Goal: Information Seeking & Learning: Learn about a topic

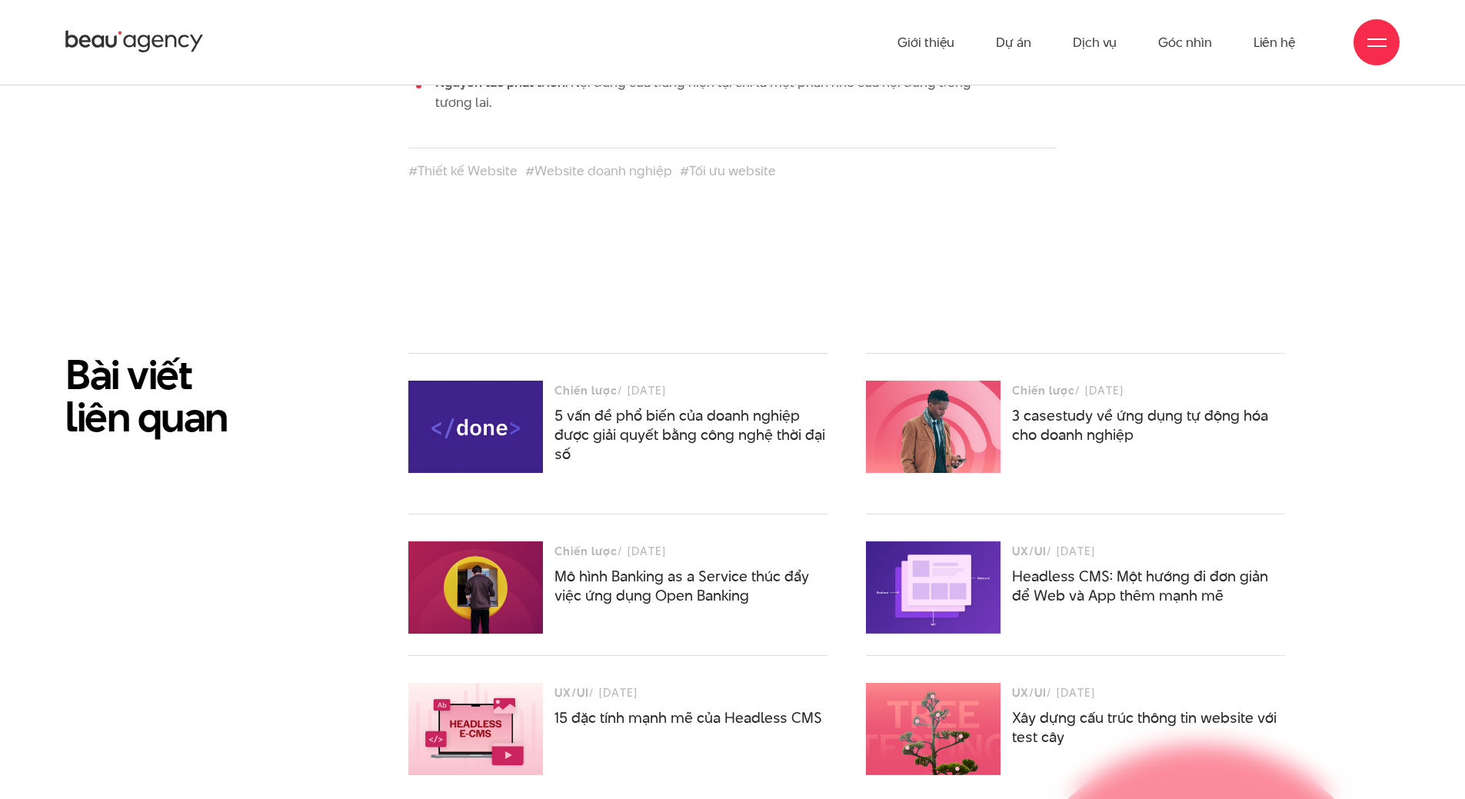
scroll to position [8416, 0]
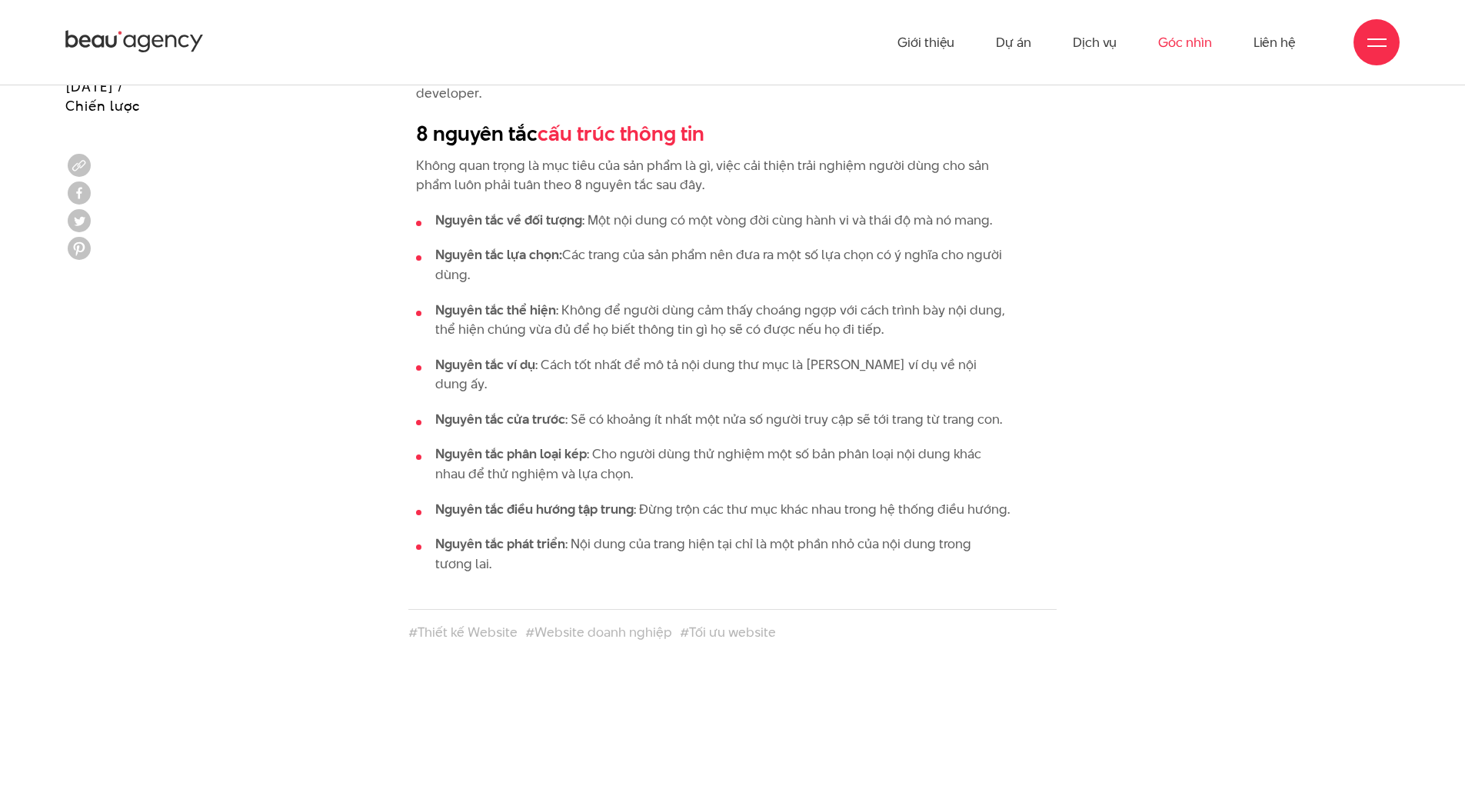
click at [1202, 44] on link "Góc nhìn" at bounding box center [1184, 42] width 53 height 85
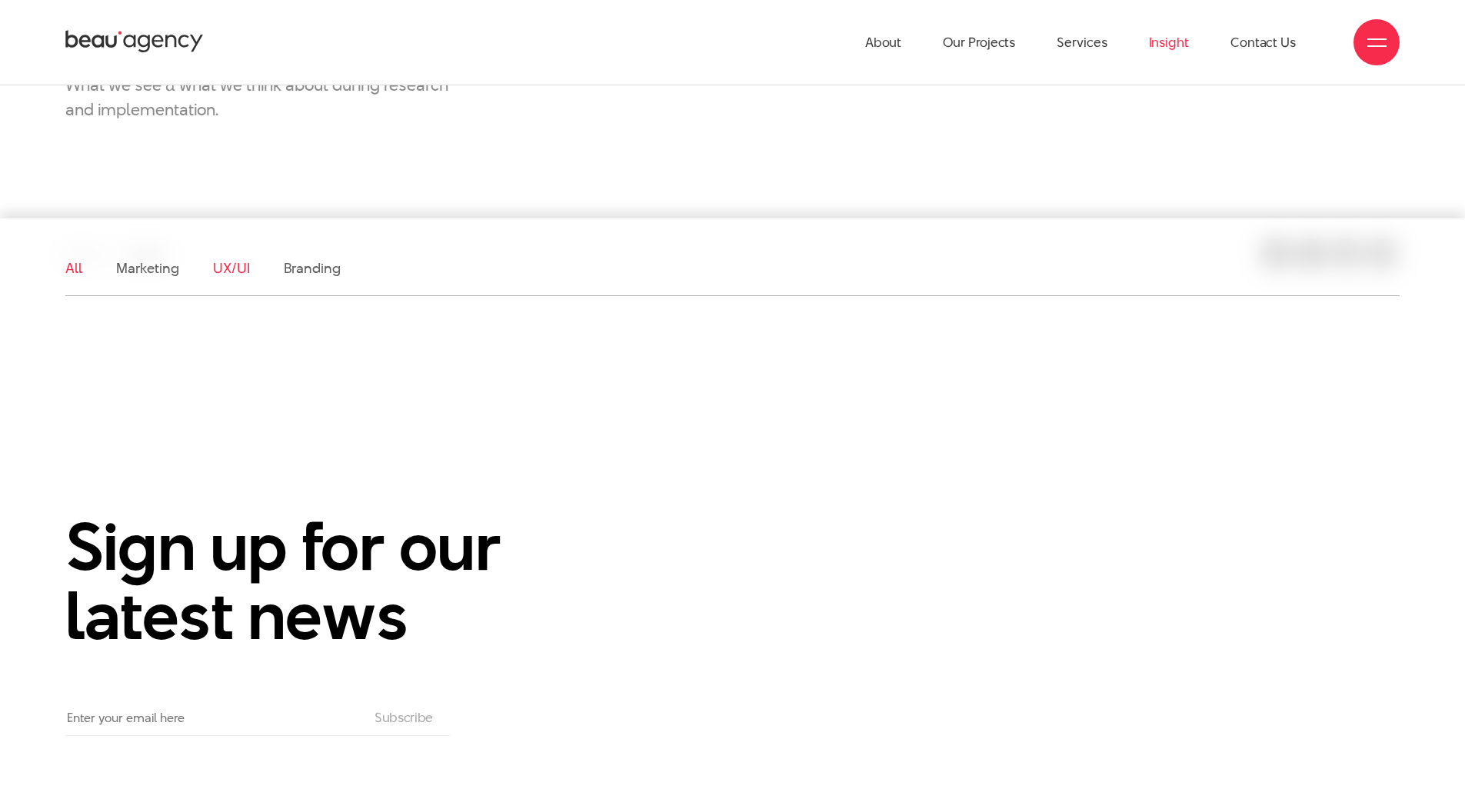
click at [241, 266] on link "UX/UI" at bounding box center [231, 267] width 37 height 19
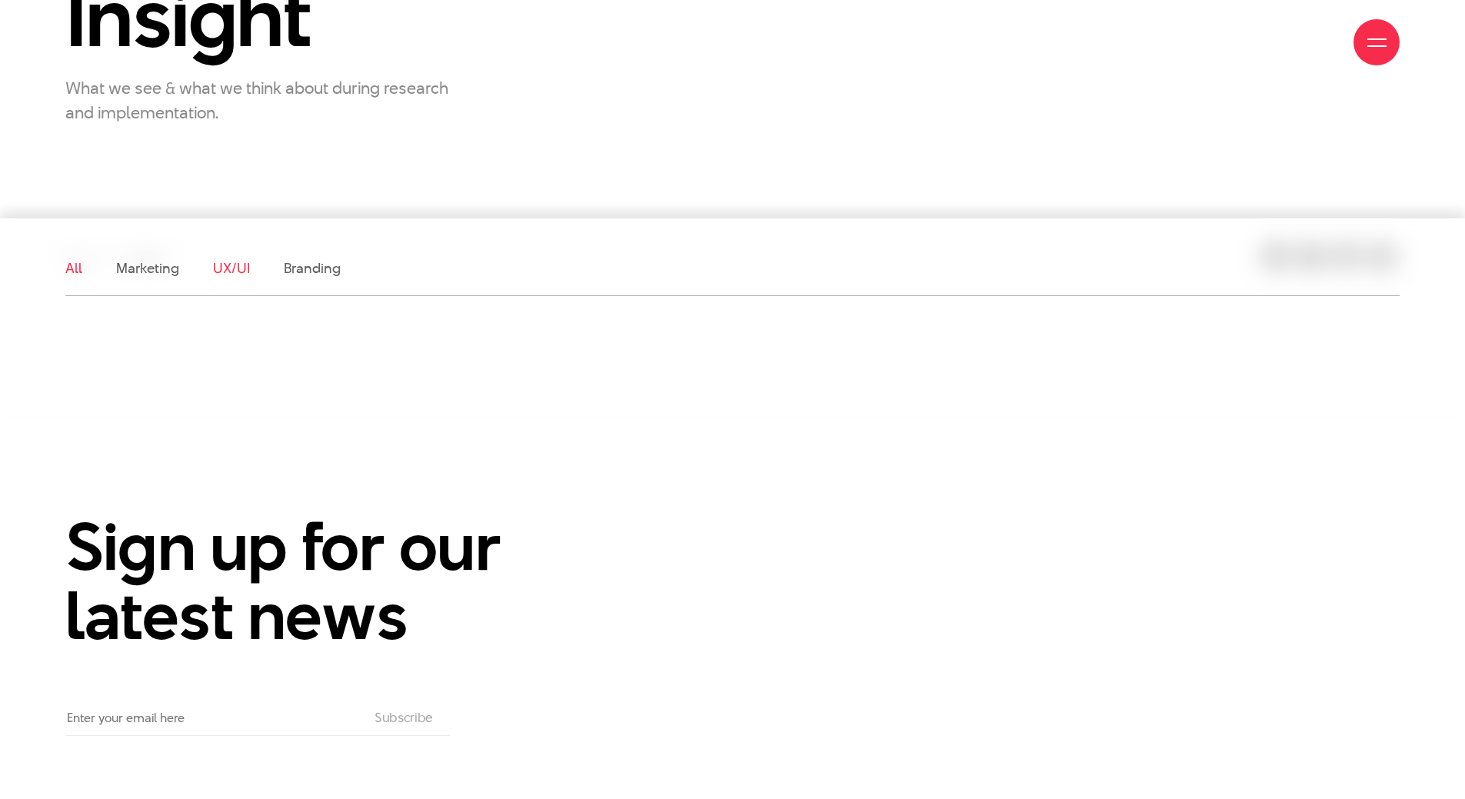
scroll to position [268, 0]
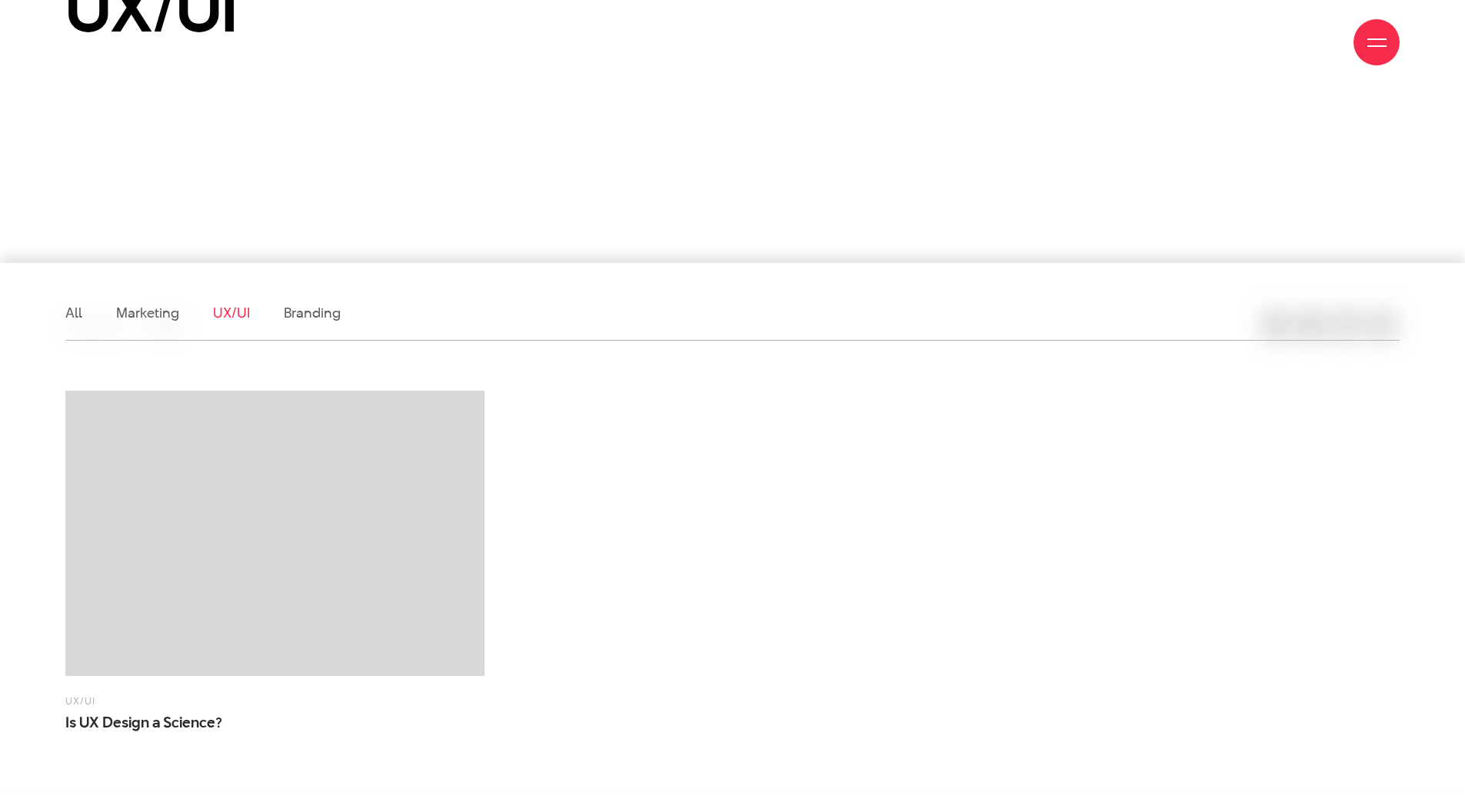
scroll to position [384, 0]
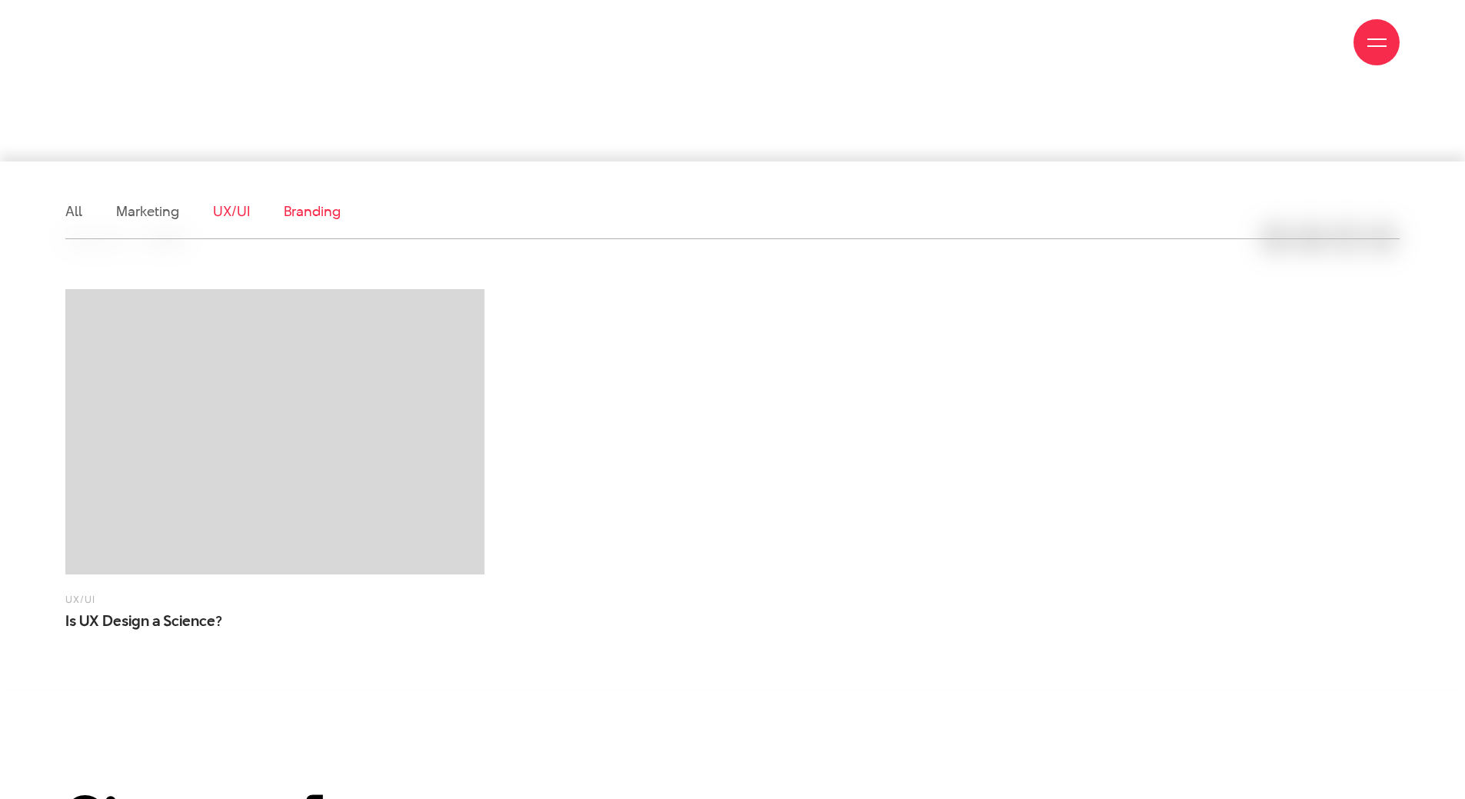
click at [314, 215] on link "Branding" at bounding box center [312, 210] width 57 height 19
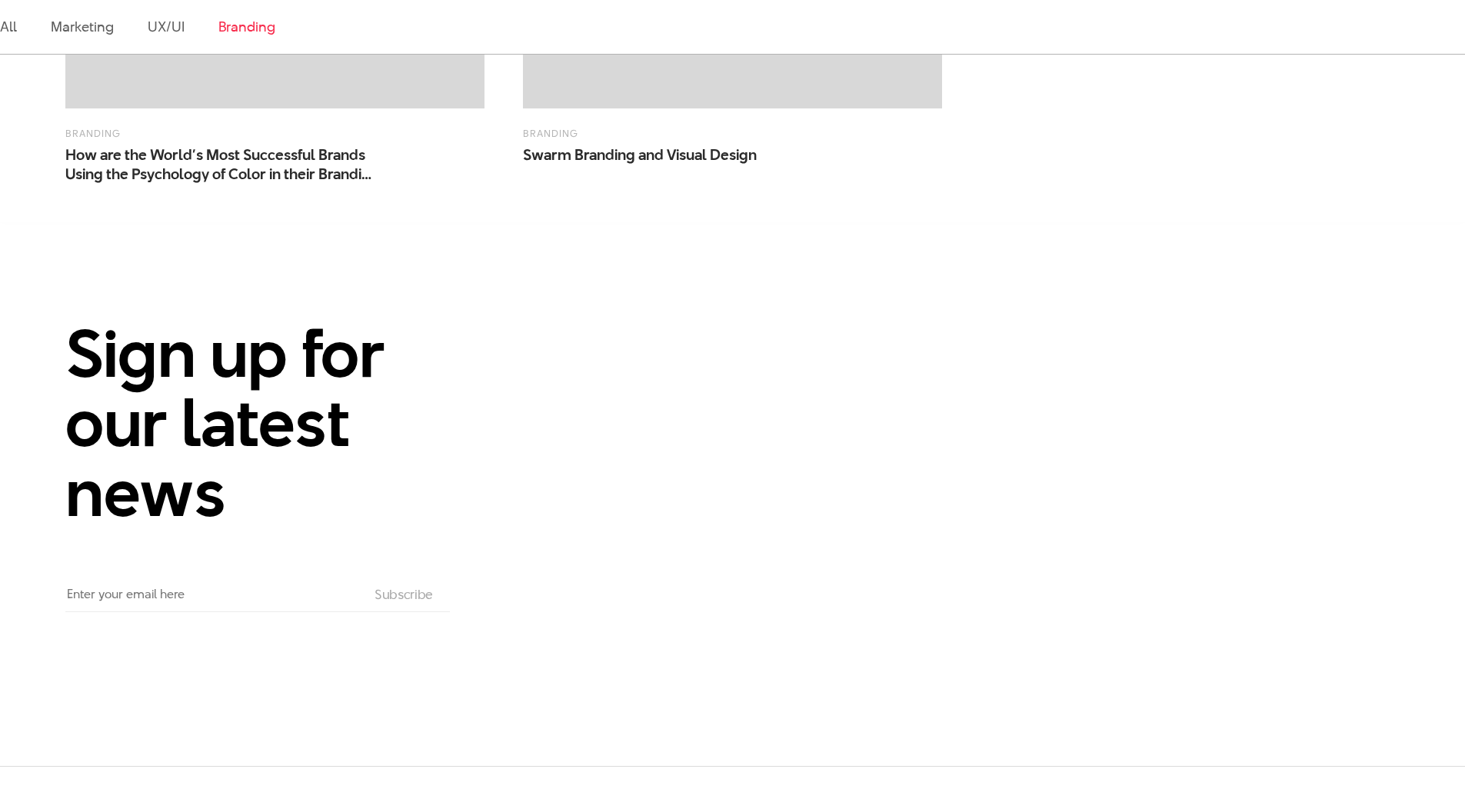
scroll to position [1153, 0]
